Goal: Information Seeking & Learning: Learn about a topic

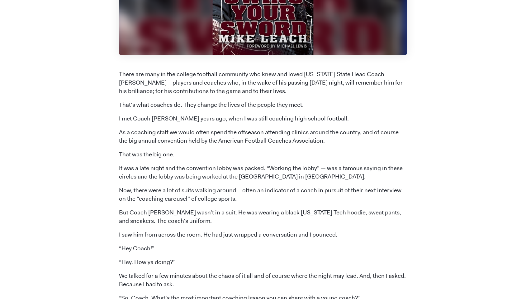
scroll to position [218, 0]
drag, startPoint x: 200, startPoint y: 133, endPoint x: 328, endPoint y: 141, distance: 128.3
click at [328, 141] on p "As a coaching staff we would often spend the offseason attending clinics around…" at bounding box center [263, 136] width 288 height 17
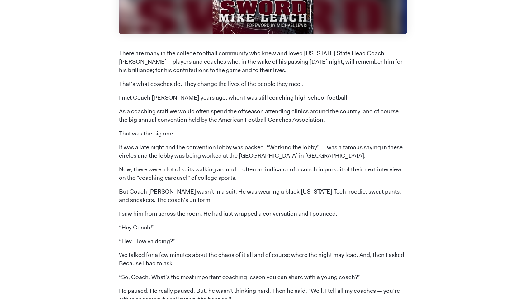
scroll to position [249, 0]
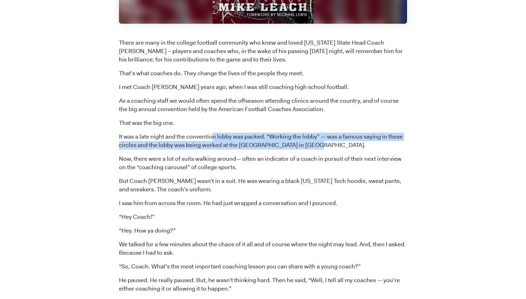
drag, startPoint x: 218, startPoint y: 136, endPoint x: 316, endPoint y: 146, distance: 98.6
click at [316, 146] on p "It was a late night and the convention lobby was packed. “Working the lobby” — …" at bounding box center [263, 140] width 288 height 17
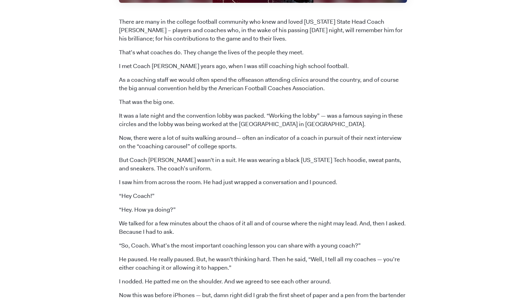
scroll to position [280, 0]
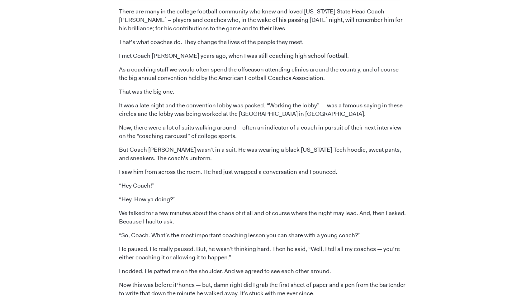
drag, startPoint x: 169, startPoint y: 127, endPoint x: 247, endPoint y: 137, distance: 78.7
click at [247, 137] on p "Now, there were a lot of suits walking around— often an indicator of a coach in…" at bounding box center [263, 131] width 288 height 17
drag, startPoint x: 282, startPoint y: 127, endPoint x: 393, endPoint y: 139, distance: 111.5
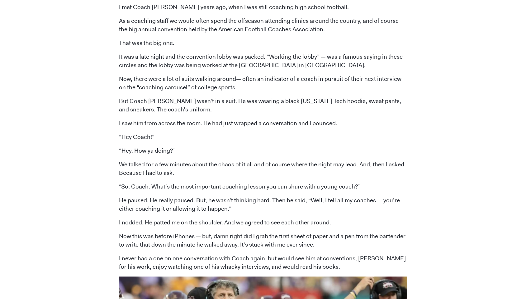
scroll to position [343, 0]
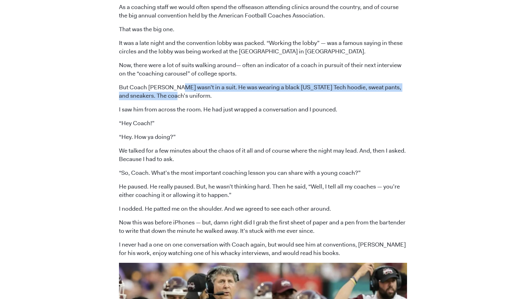
drag, startPoint x: 178, startPoint y: 86, endPoint x: 294, endPoint y: 98, distance: 116.3
click at [294, 98] on p "But Coach [PERSON_NAME] wasn’t in a suit. He was wearing a black [US_STATE] Tec…" at bounding box center [263, 91] width 288 height 17
drag, startPoint x: 293, startPoint y: 98, endPoint x: 291, endPoint y: 103, distance: 5.3
click at [293, 98] on p "But Coach [PERSON_NAME] wasn’t in a suit. He was wearing a black [US_STATE] Tec…" at bounding box center [263, 91] width 288 height 17
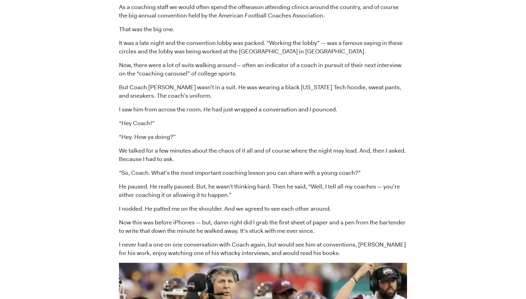
click at [209, 106] on p "I saw him from across the room. He had just wrapped a conversation and I pounce…" at bounding box center [263, 109] width 288 height 8
drag, startPoint x: 171, startPoint y: 111, endPoint x: 345, endPoint y: 112, distance: 173.6
click at [345, 112] on p "I saw him from across the room. He had just wrapped a conversation and I pounce…" at bounding box center [263, 109] width 288 height 8
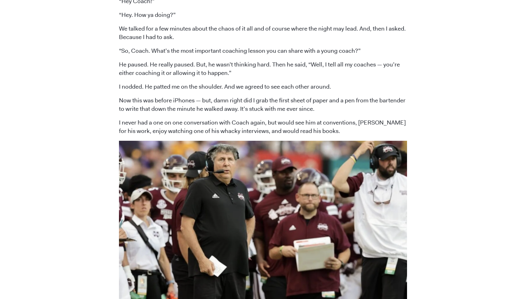
scroll to position [467, 0]
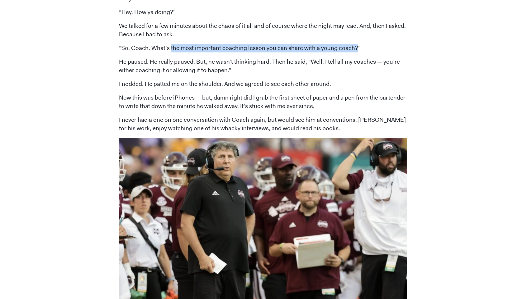
drag, startPoint x: 170, startPoint y: 52, endPoint x: 349, endPoint y: 51, distance: 178.6
click at [353, 47] on p "“So, Coach. What’s the most important coaching lesson you can share with a youn…" at bounding box center [263, 48] width 288 height 8
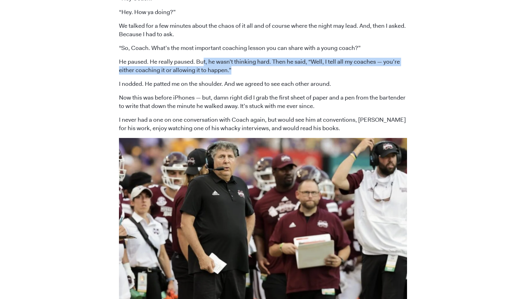
drag, startPoint x: 236, startPoint y: 63, endPoint x: 250, endPoint y: 71, distance: 16.2
click at [250, 71] on p "He paused. He really paused. But, he wasn’t thinking hard. Then he said, “Well,…" at bounding box center [263, 66] width 288 height 17
click at [250, 70] on p "He paused. He really paused. But, he wasn’t thinking hard. Then he said, “Well,…" at bounding box center [263, 66] width 288 height 17
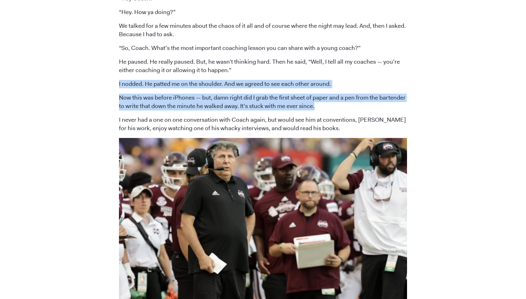
drag, startPoint x: 119, startPoint y: 81, endPoint x: 343, endPoint y: 108, distance: 226.3
click at [343, 108] on div "[DATE] An Unconventional Pirate — 7 Highlights from Coach [PERSON_NAME] “Swing …" at bounding box center [263, 185] width 355 height 1210
click at [344, 107] on p "Now this was before iPhones — but, damn right did I grab the first sheet of pap…" at bounding box center [263, 101] width 288 height 17
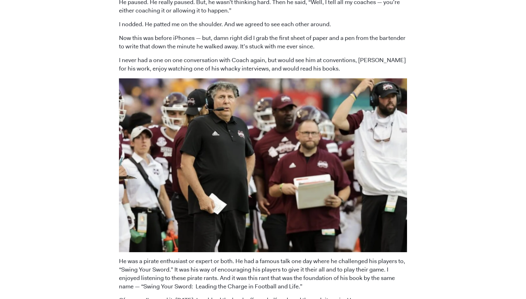
scroll to position [530, 0]
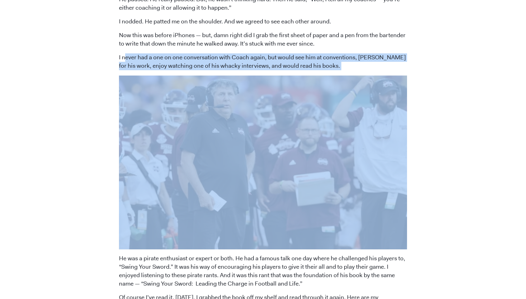
drag, startPoint x: 126, startPoint y: 56, endPoint x: 370, endPoint y: 73, distance: 244.0
click at [370, 73] on span "There are many in the college football community who knew and loved [US_STATE] …" at bounding box center [263, 203] width 288 height 890
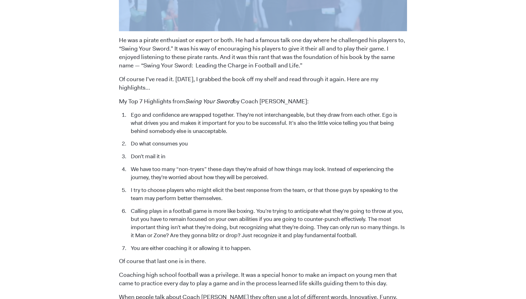
scroll to position [748, 0]
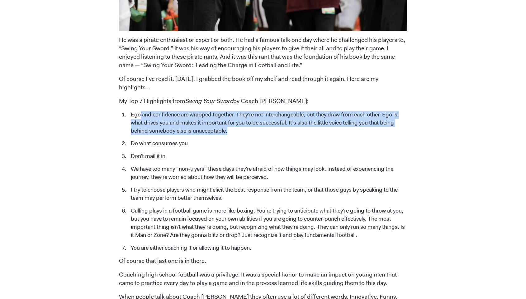
drag, startPoint x: 140, startPoint y: 105, endPoint x: 254, endPoint y: 122, distance: 115.4
click at [254, 122] on li "Ego and confidence are wrapped together. They’re not interchangeable, but they …" at bounding box center [268, 123] width 280 height 24
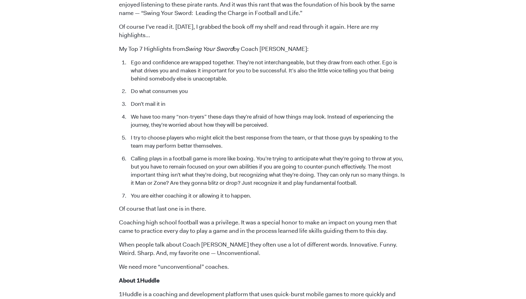
scroll to position [810, 0]
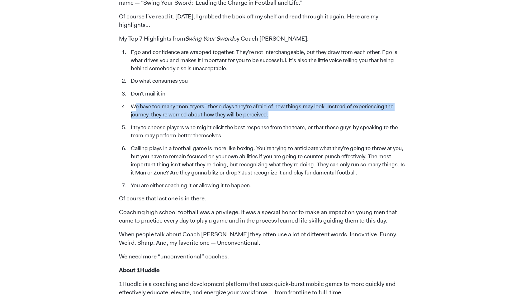
drag, startPoint x: 145, startPoint y: 98, endPoint x: 285, endPoint y: 107, distance: 140.2
click at [285, 107] on li "We have too many “non-tryers” these days they’re afraid of how things may look.…" at bounding box center [268, 111] width 280 height 16
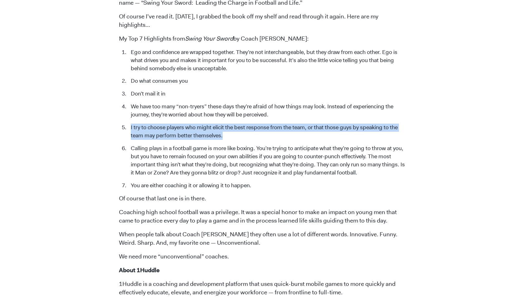
drag, startPoint x: 128, startPoint y: 116, endPoint x: 357, endPoint y: 130, distance: 228.6
click at [357, 130] on li "I try to choose players who might elicit the best response from the team, or th…" at bounding box center [268, 131] width 280 height 16
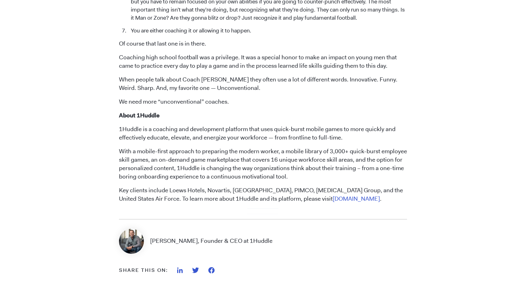
scroll to position [966, 0]
